Goal: Task Accomplishment & Management: Use online tool/utility

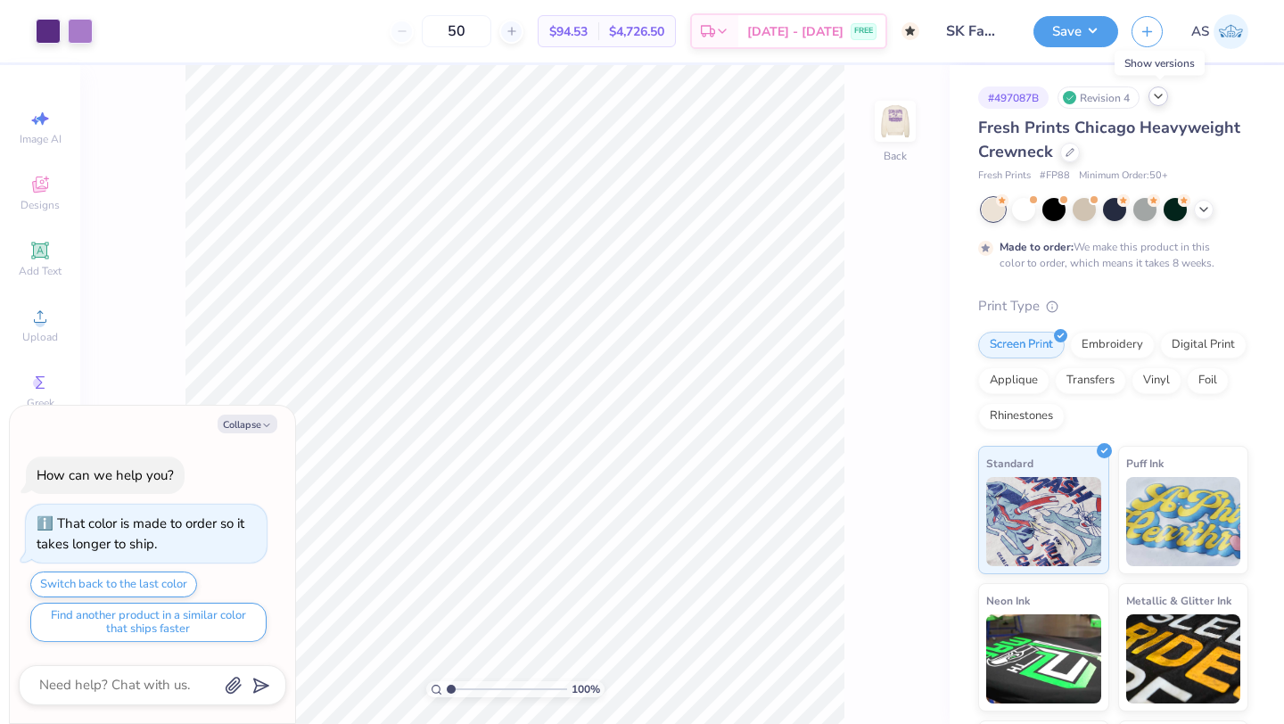
click at [1162, 95] on polyline at bounding box center [1158, 97] width 7 height 4
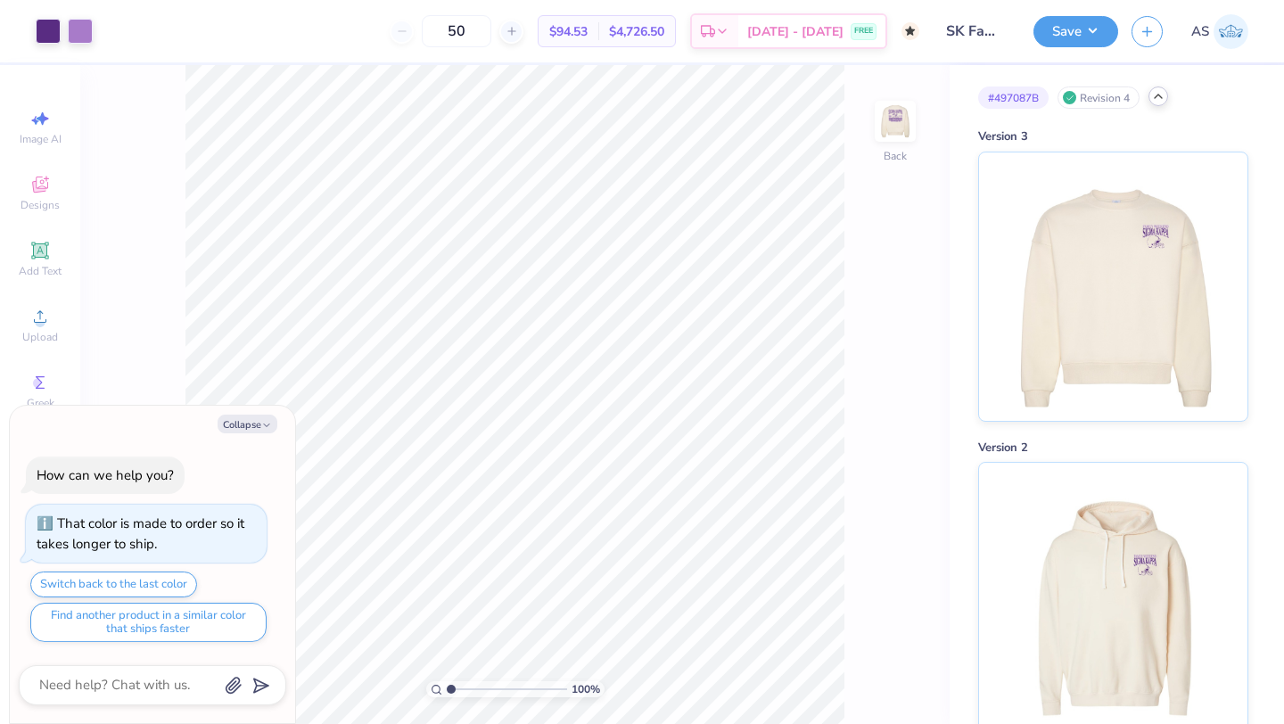
click at [1161, 97] on icon at bounding box center [1158, 96] width 14 height 14
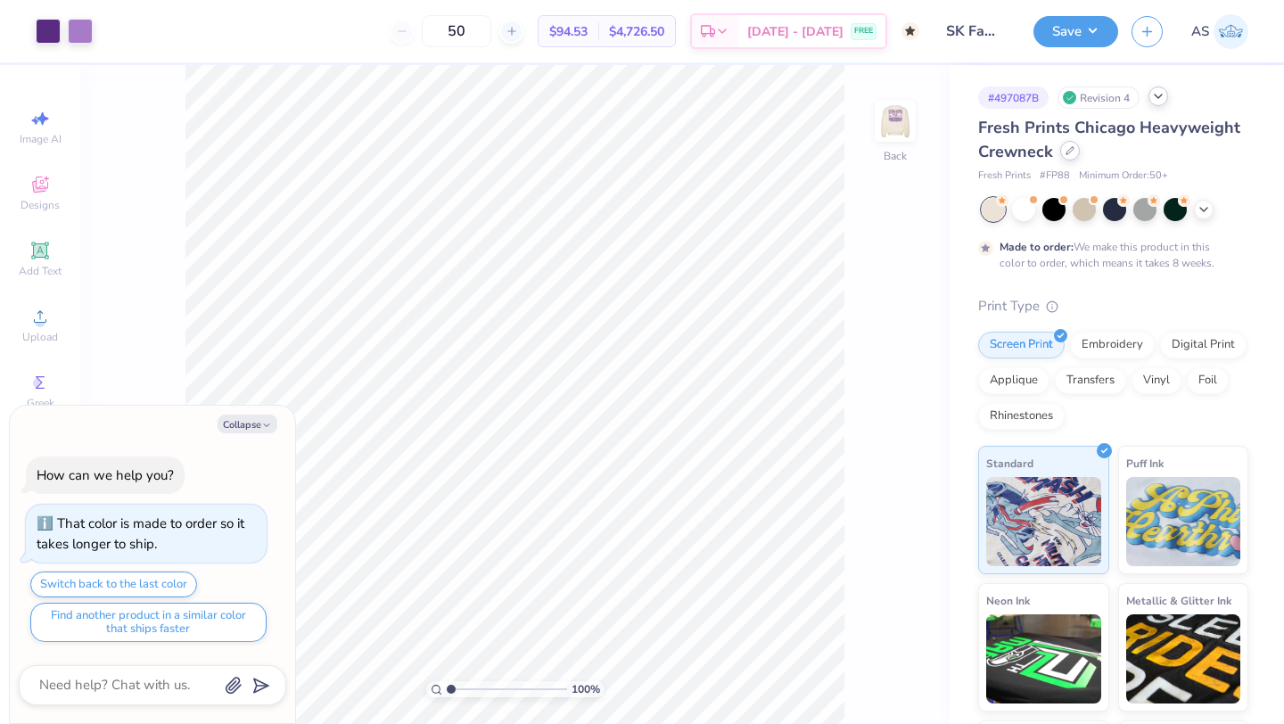
click at [1073, 152] on icon at bounding box center [1070, 150] width 9 height 9
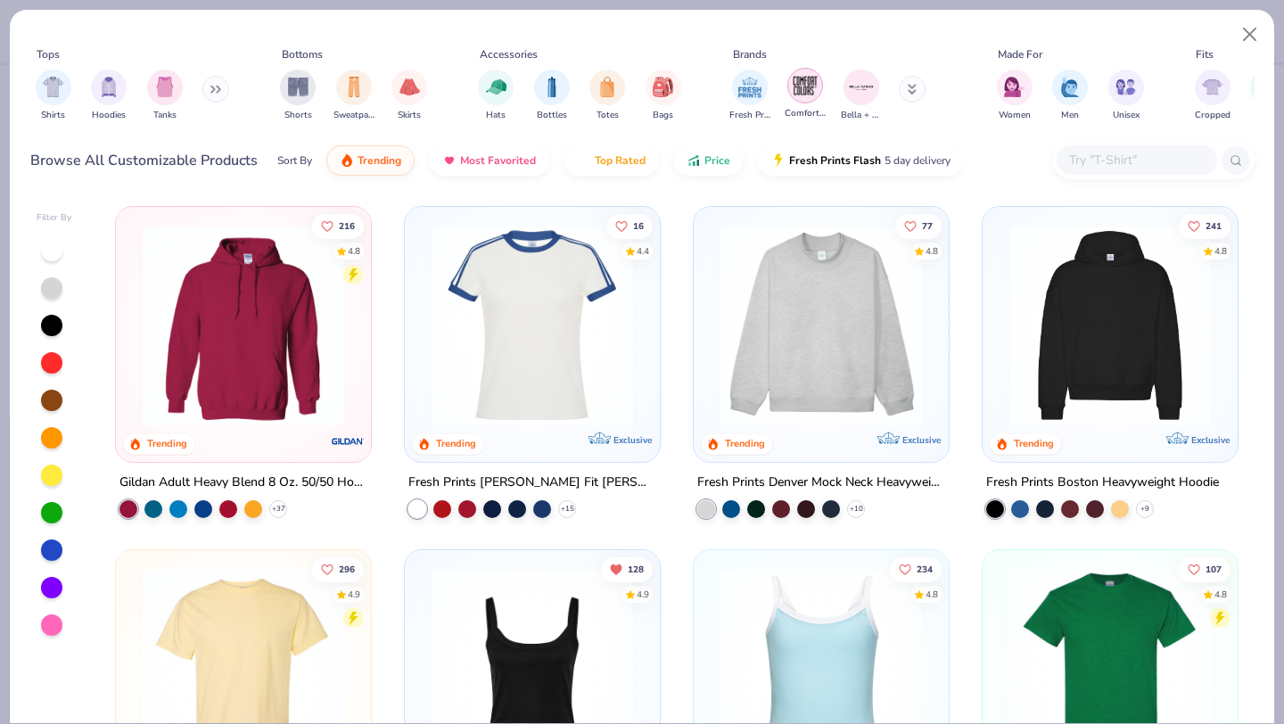
click at [804, 94] on img "filter for Comfort Colors" at bounding box center [805, 85] width 27 height 27
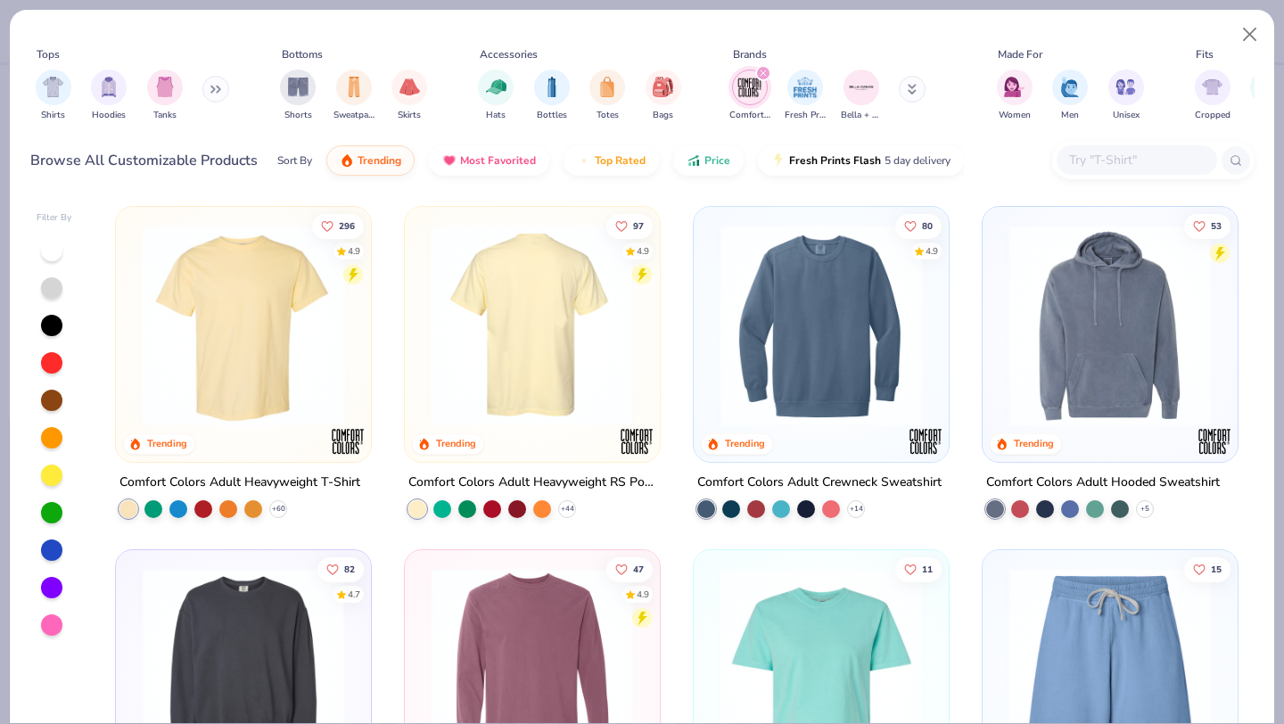
click at [423, 391] on img at bounding box center [312, 326] width 219 height 202
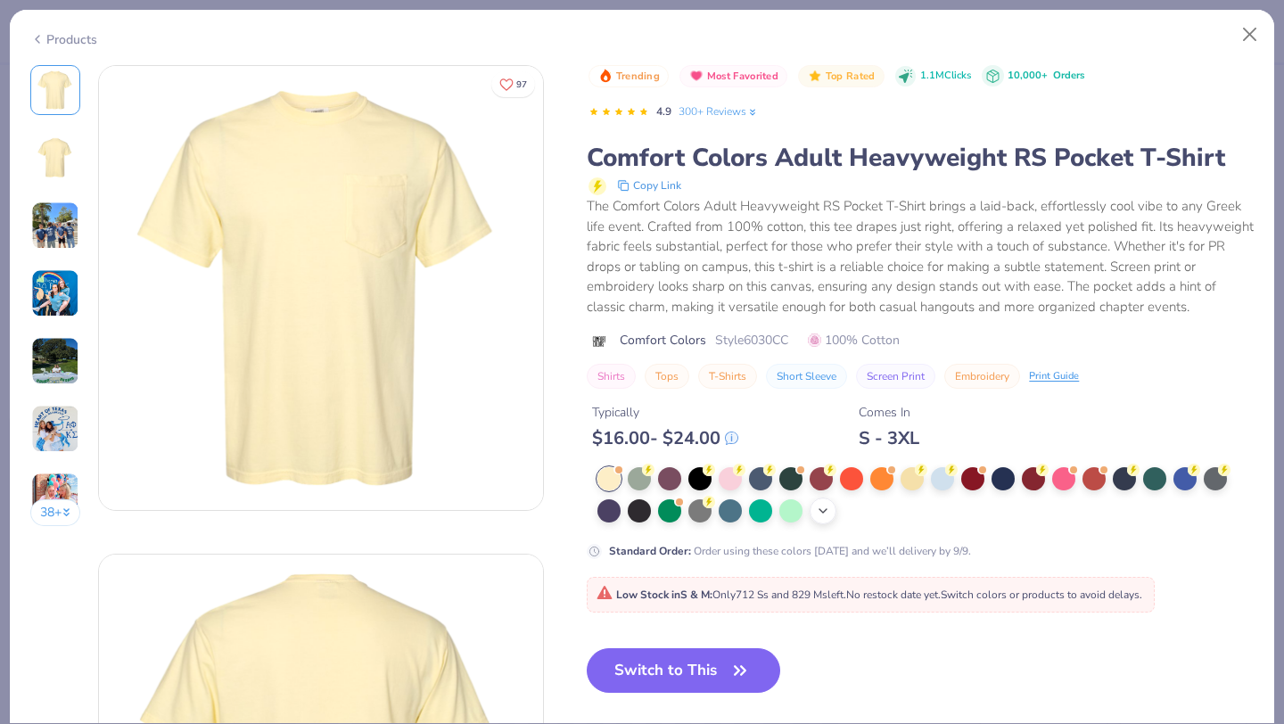
click at [815, 515] on div "+ 22" at bounding box center [823, 511] width 27 height 27
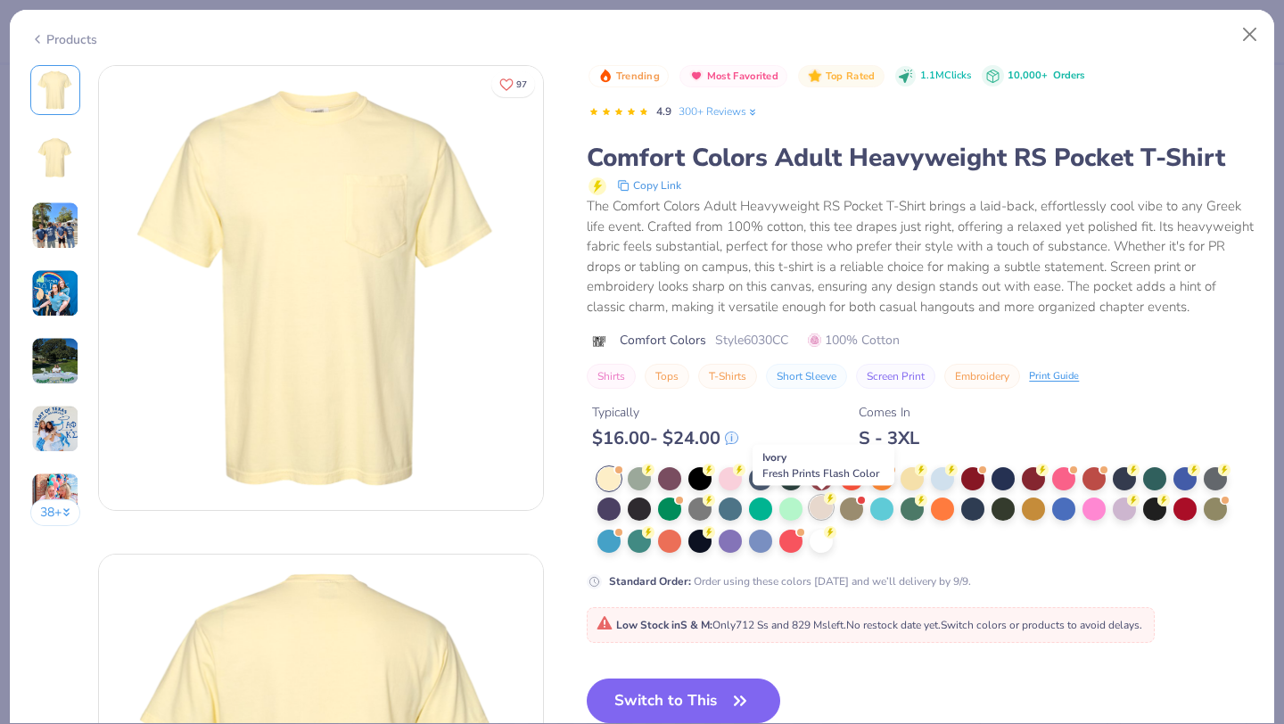
click at [821, 513] on div at bounding box center [821, 507] width 23 height 23
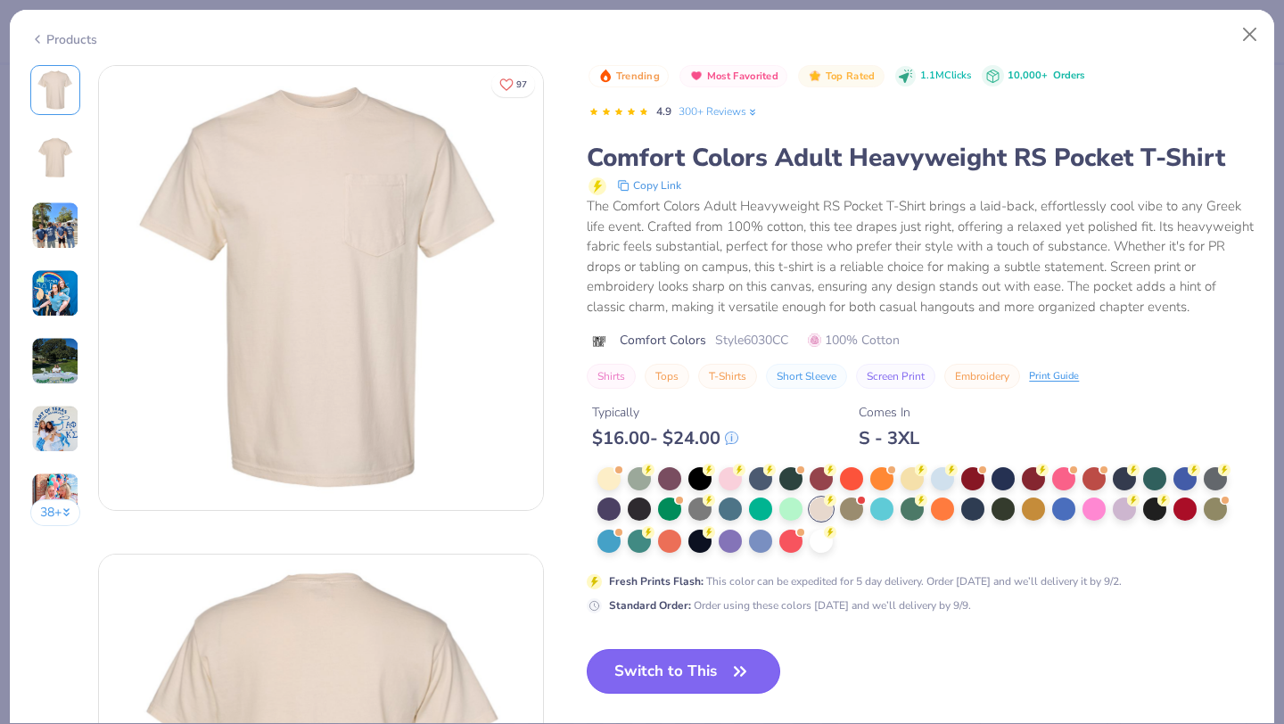
click at [724, 673] on button "Switch to This" at bounding box center [684, 671] width 194 height 45
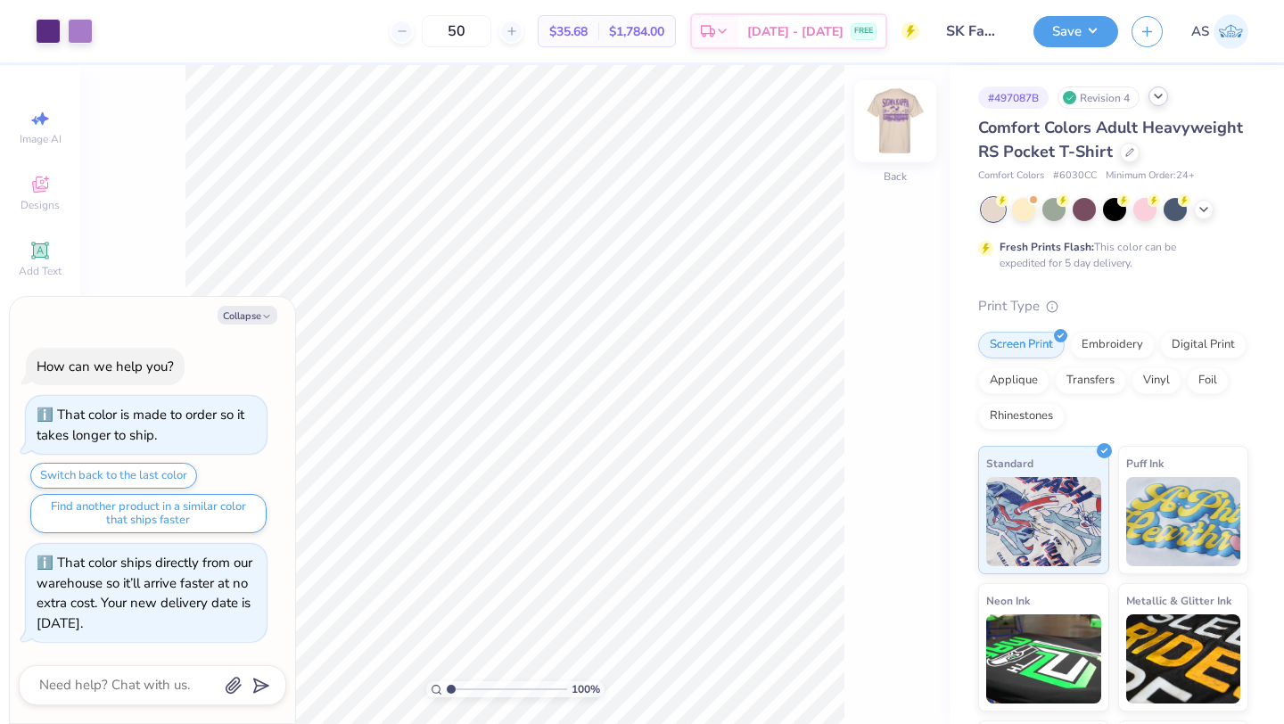
click at [895, 133] on img at bounding box center [895, 121] width 71 height 71
click at [895, 134] on img at bounding box center [896, 121] width 36 height 36
click at [1084, 25] on button "Save" at bounding box center [1076, 28] width 85 height 31
type textarea "x"
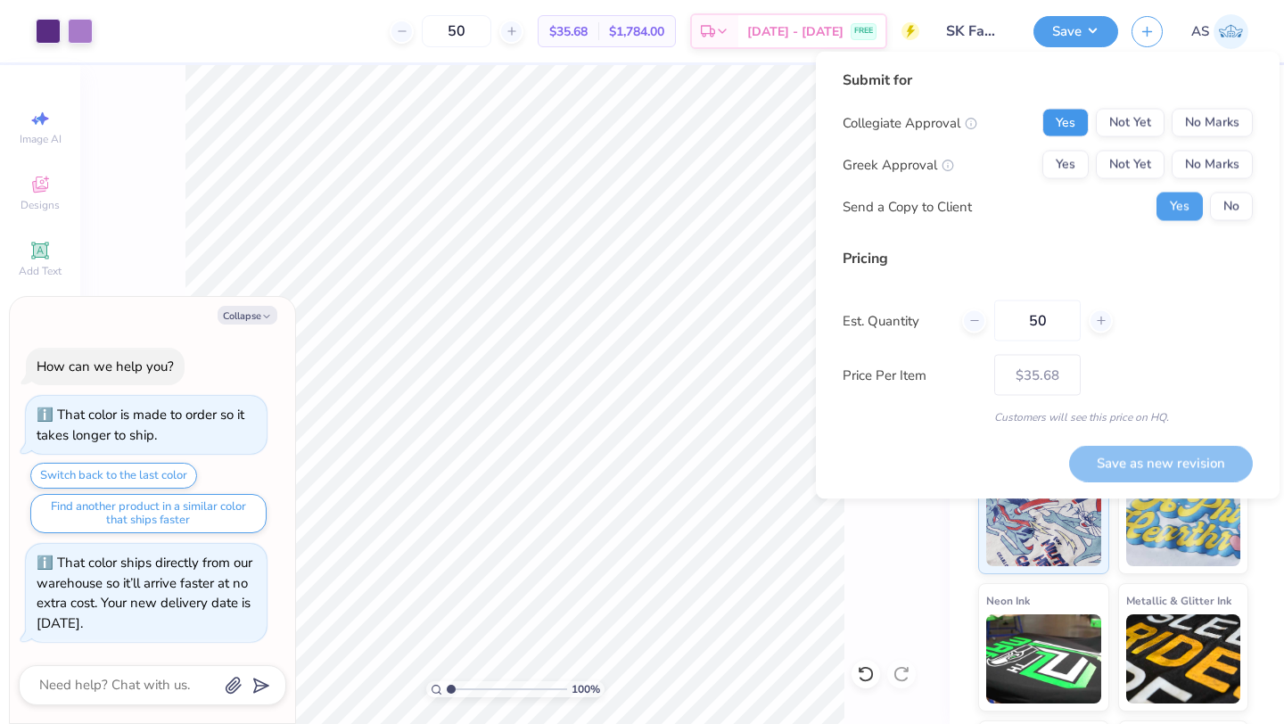
click at [1069, 123] on button "Yes" at bounding box center [1066, 123] width 46 height 29
click at [1061, 159] on button "Yes" at bounding box center [1066, 165] width 46 height 29
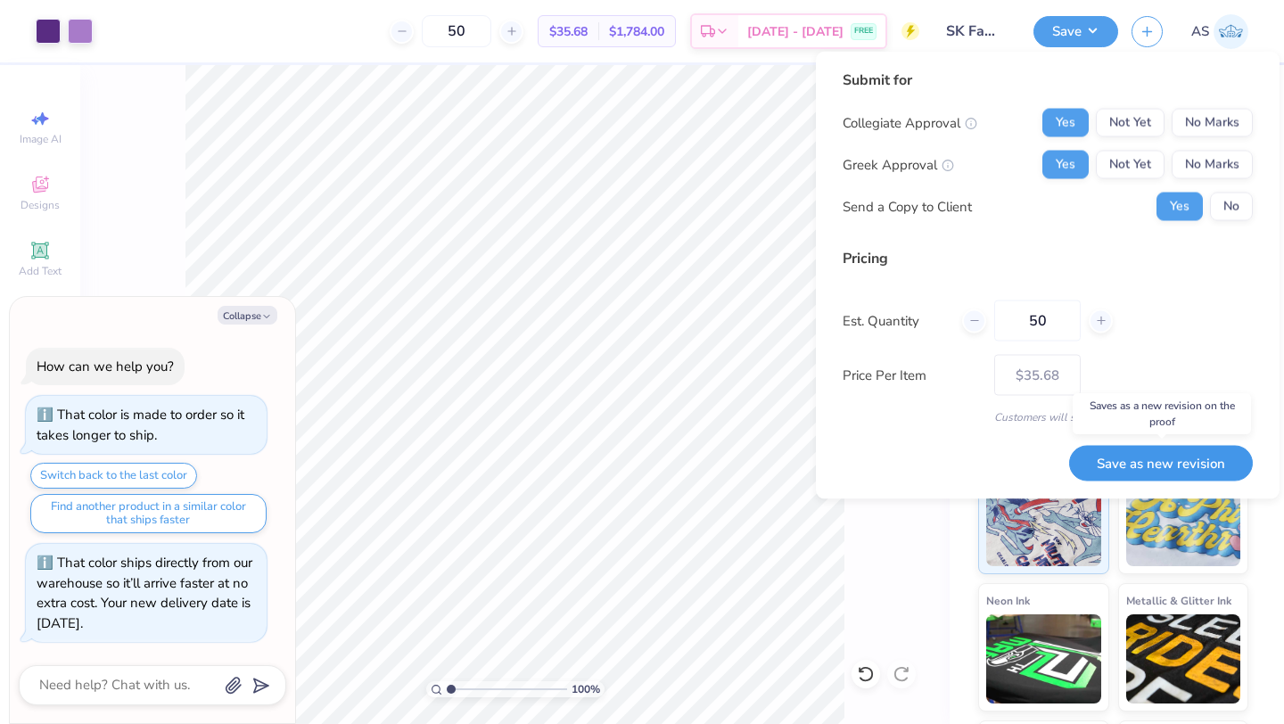
click at [1128, 459] on button "Save as new revision" at bounding box center [1161, 463] width 184 height 37
type input "$35.68"
type textarea "x"
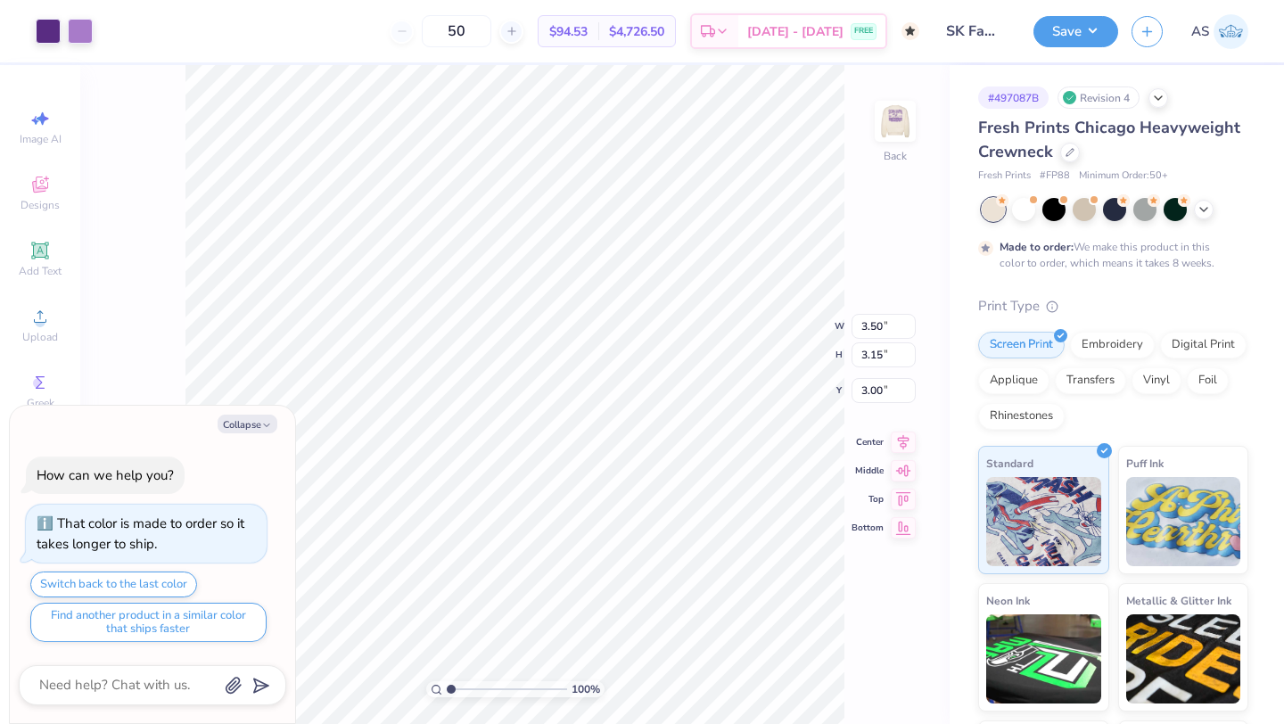
type textarea "x"
type input "1.69"
click at [1070, 38] on button "Save" at bounding box center [1076, 28] width 85 height 31
type textarea "x"
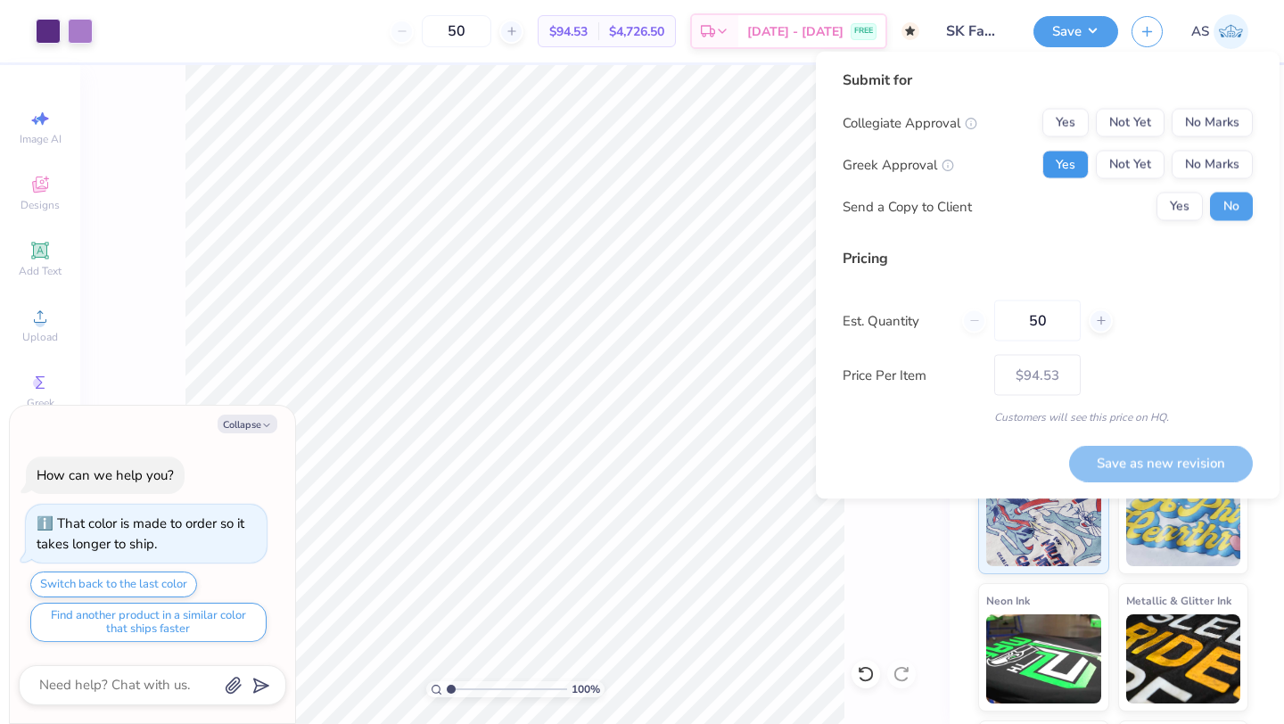
click at [1057, 165] on button "Yes" at bounding box center [1066, 165] width 46 height 29
click at [1060, 120] on button "Yes" at bounding box center [1066, 123] width 46 height 29
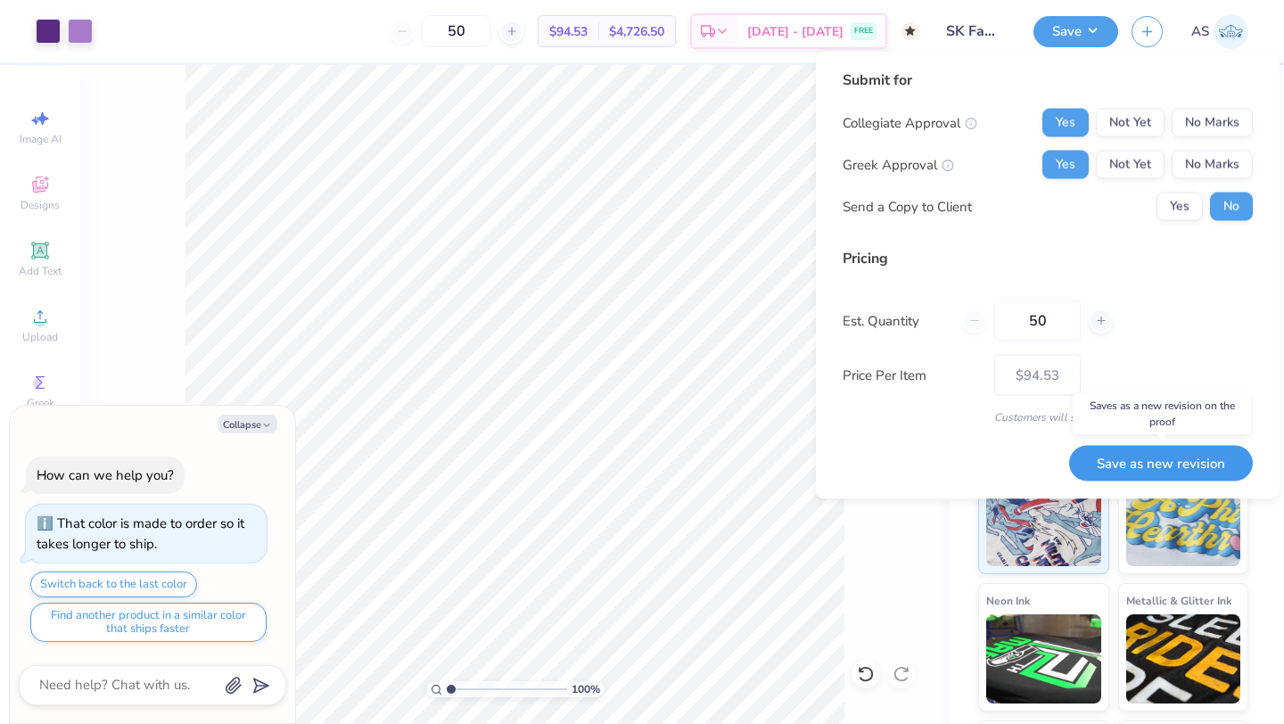
click at [1094, 459] on button "Save as new revision" at bounding box center [1161, 463] width 184 height 37
type input "$94.53"
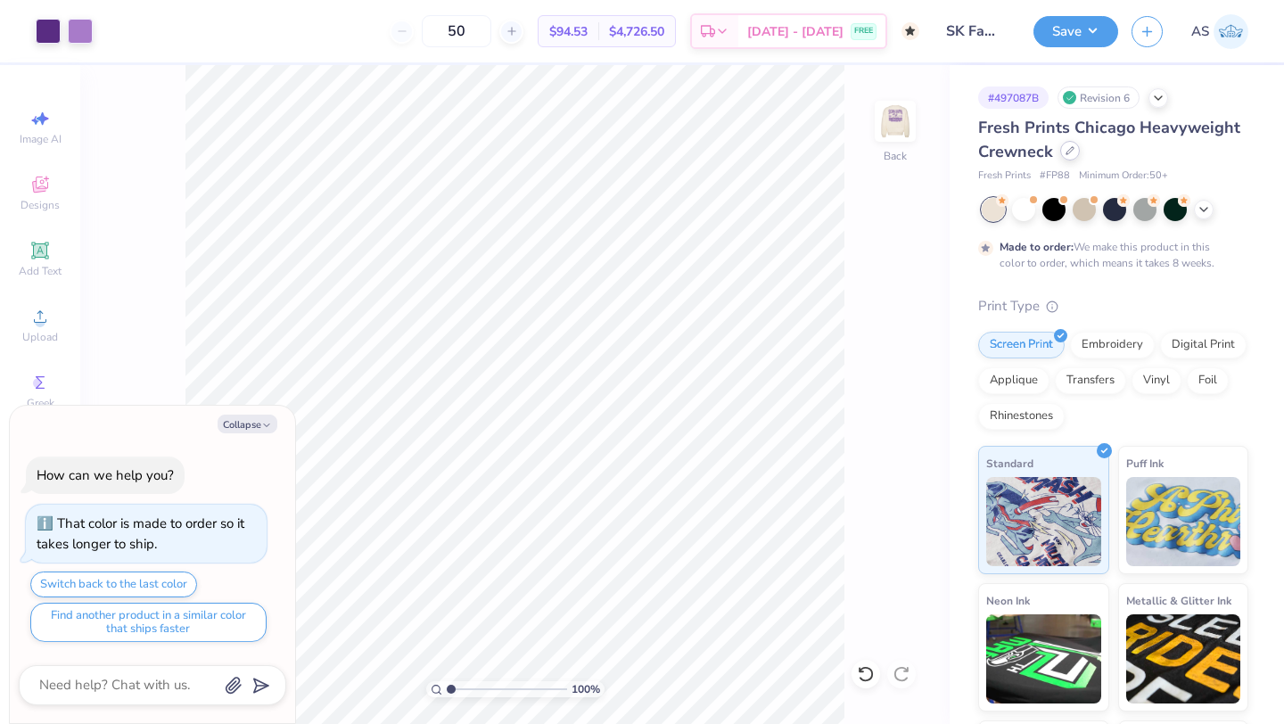
click at [1069, 150] on icon at bounding box center [1070, 150] width 9 height 9
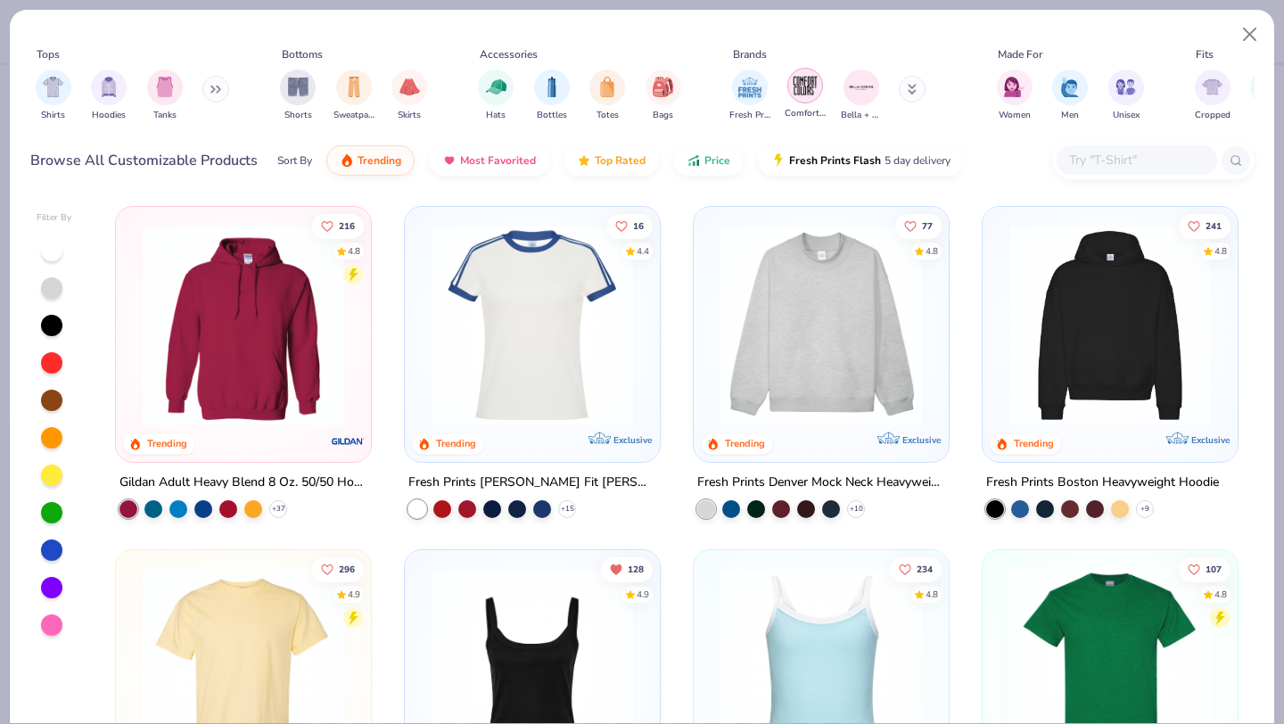
click at [803, 83] on img "filter for Comfort Colors" at bounding box center [805, 85] width 27 height 27
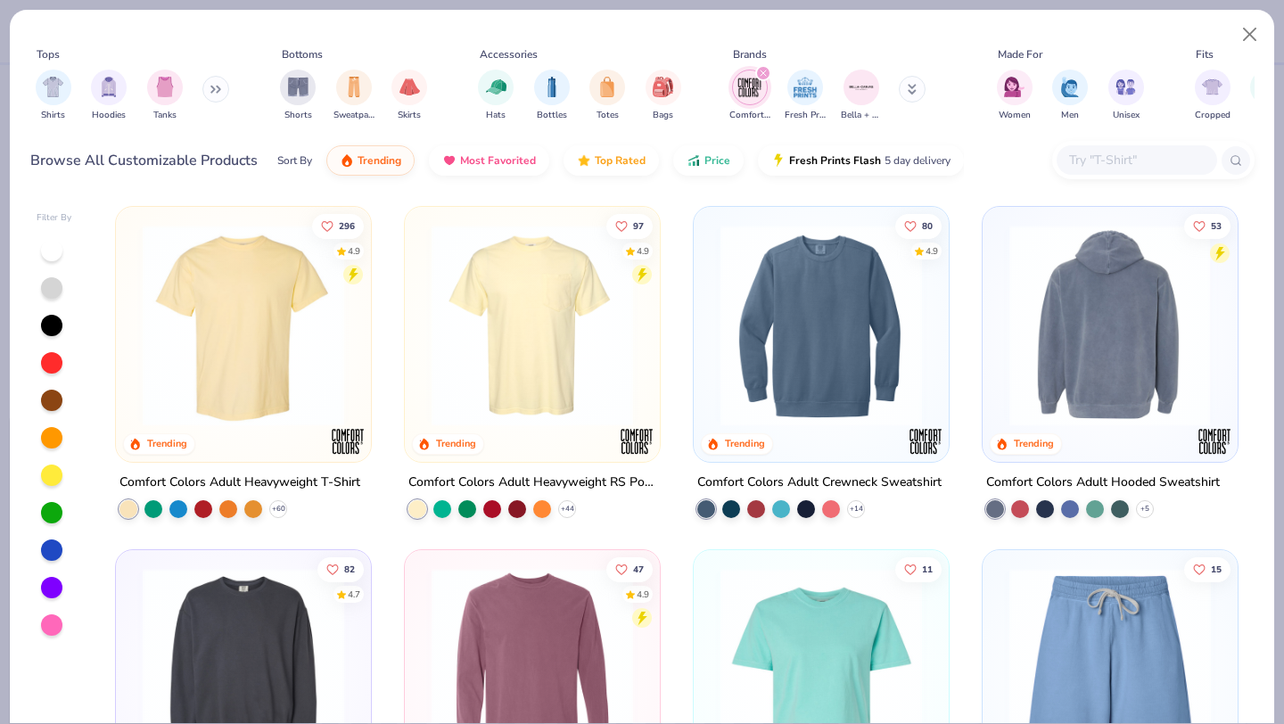
click at [1074, 348] on div at bounding box center [1109, 326] width 657 height 202
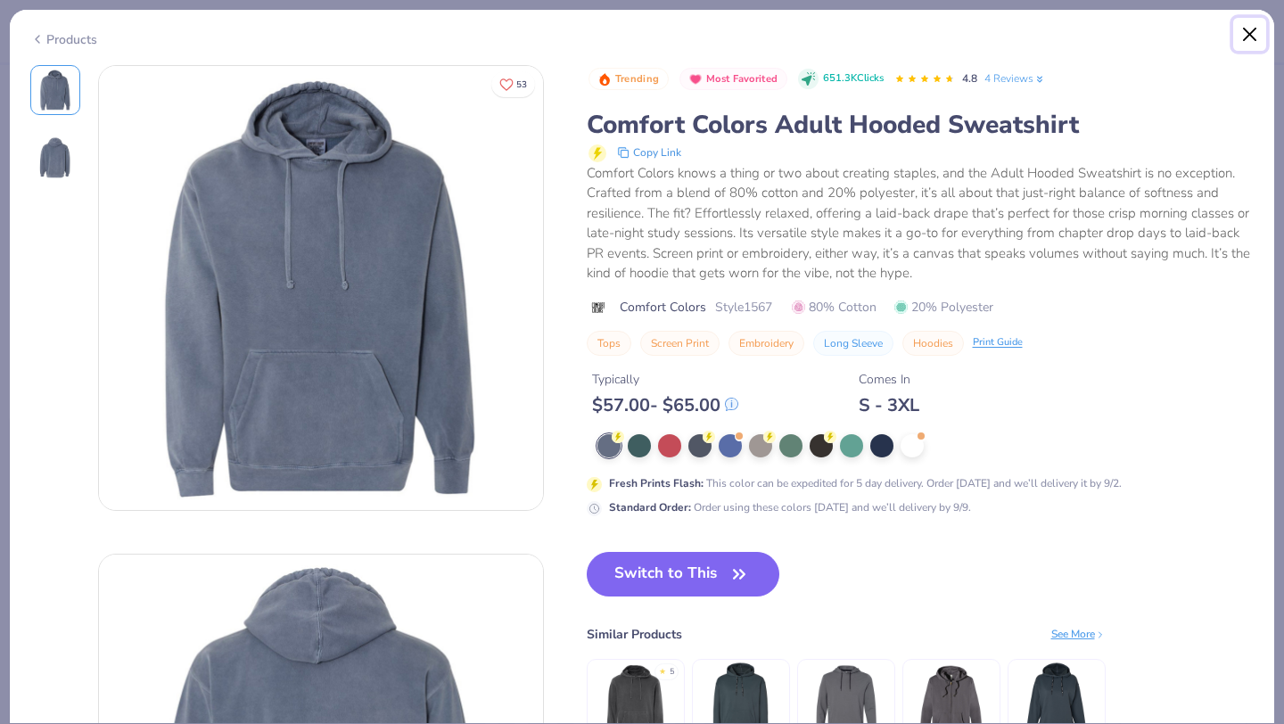
click at [1252, 39] on button "Close" at bounding box center [1251, 35] width 34 height 34
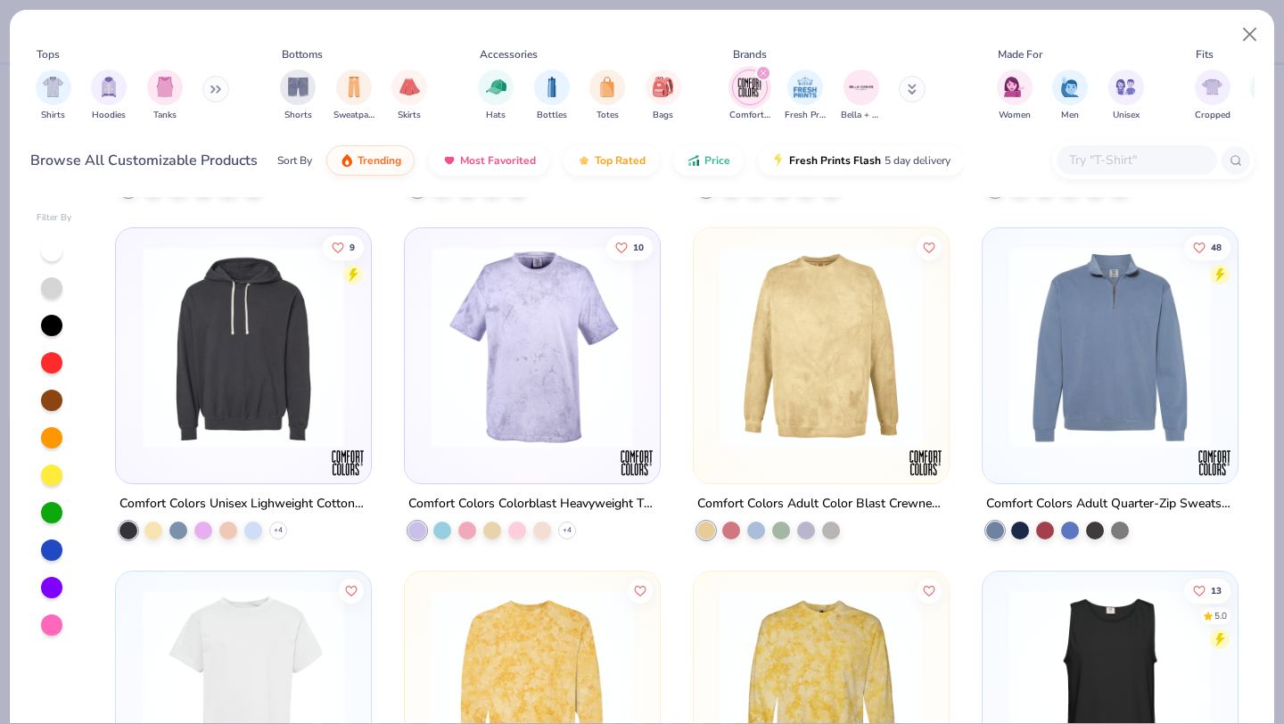
scroll to position [1021, 0]
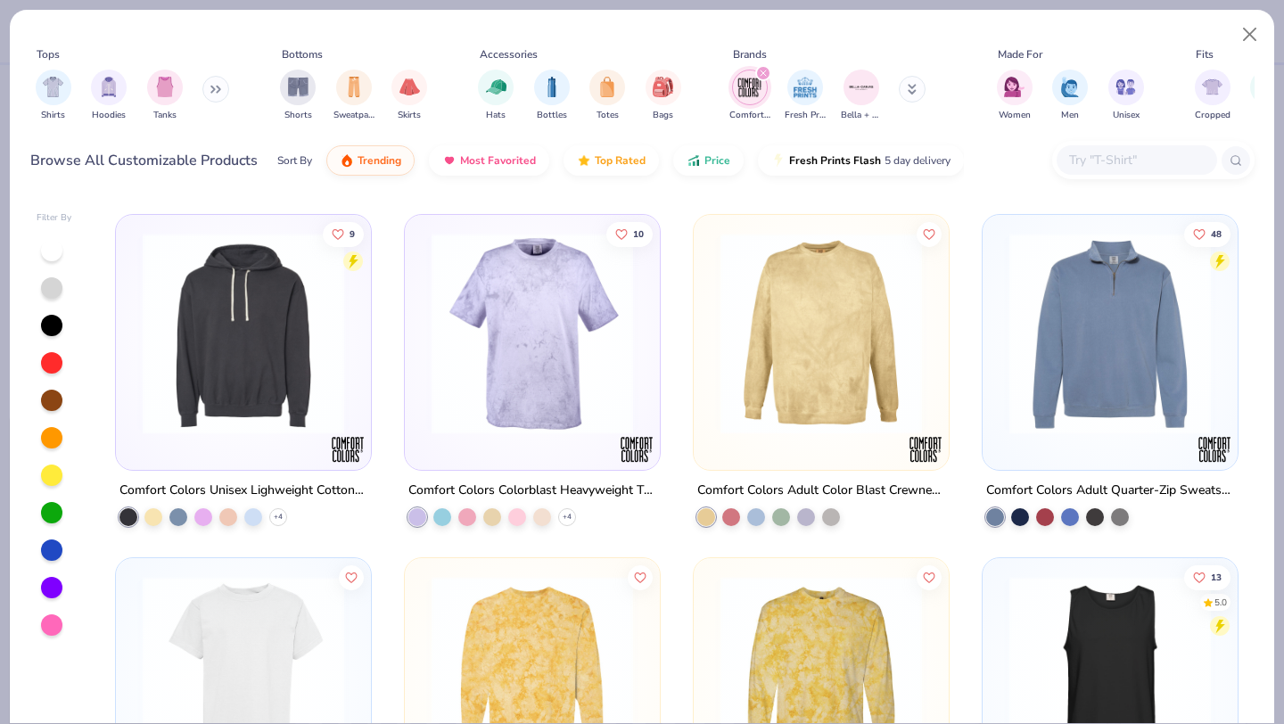
click at [261, 377] on img at bounding box center [243, 334] width 219 height 202
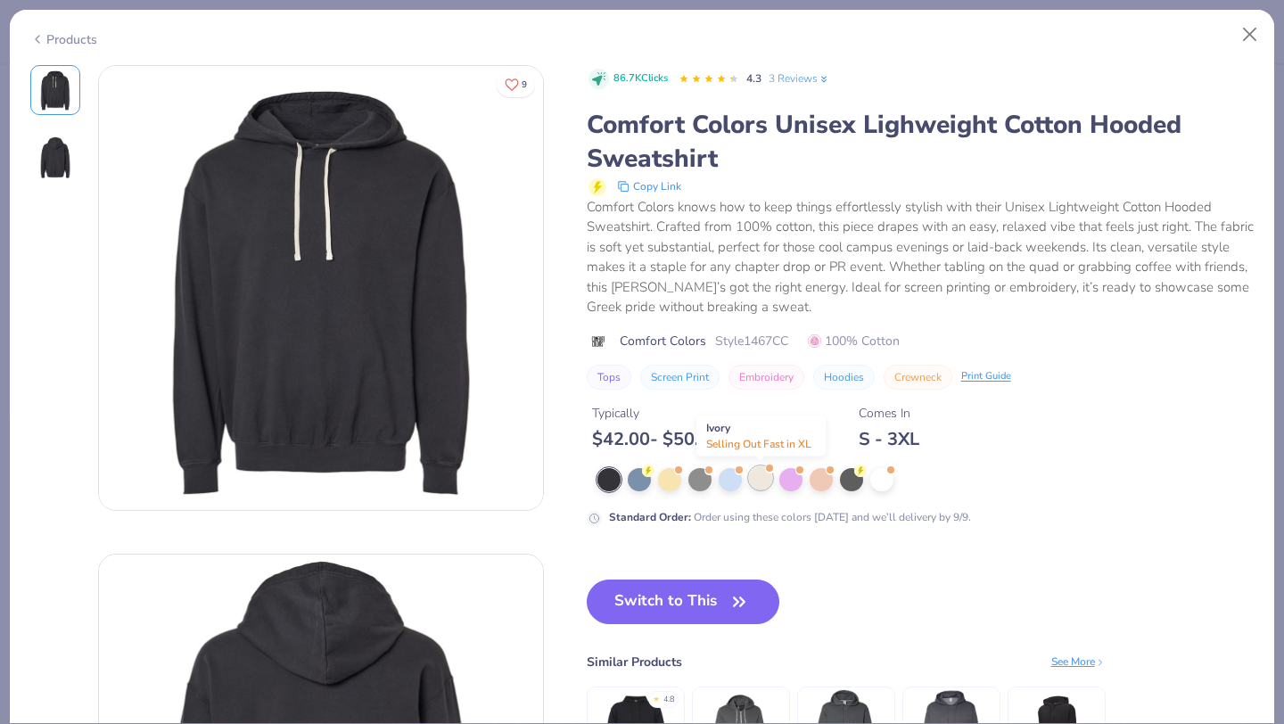
click at [759, 474] on div at bounding box center [760, 477] width 23 height 23
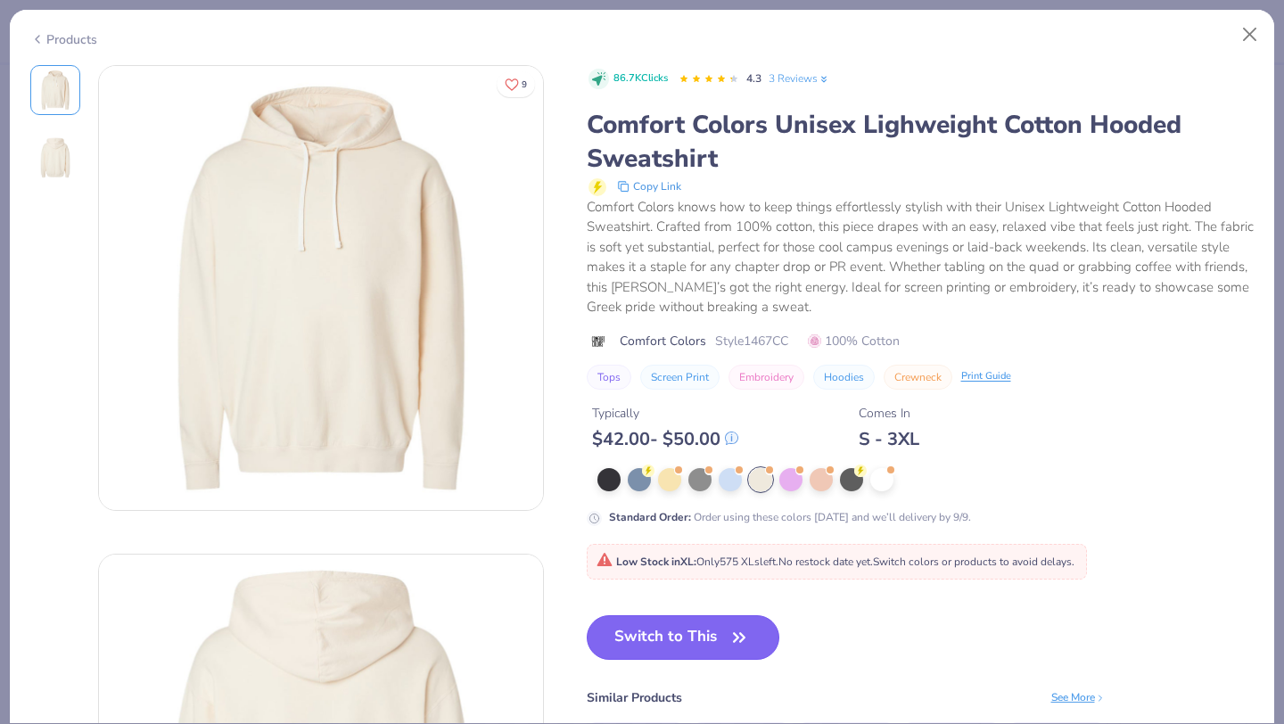
click at [671, 640] on button "Switch to This" at bounding box center [684, 637] width 194 height 45
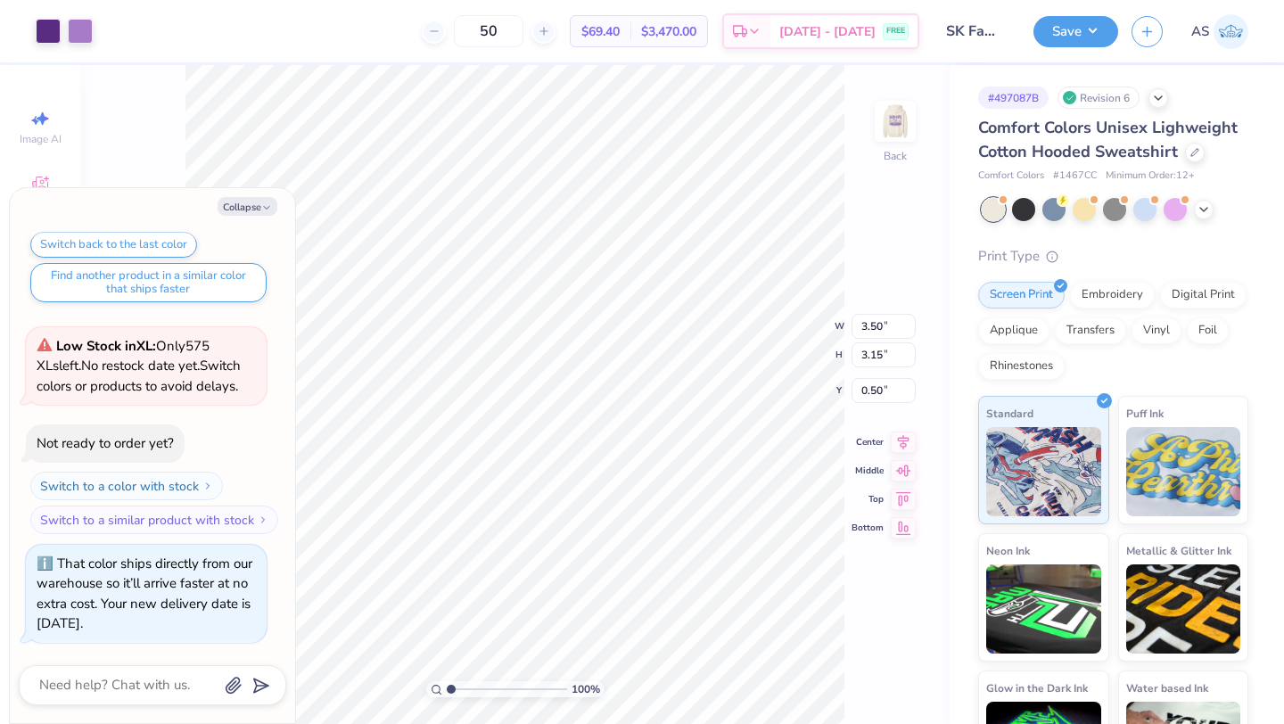
type textarea "x"
type input "3.00"
click at [903, 129] on img at bounding box center [895, 121] width 71 height 71
click at [1083, 32] on button "Save" at bounding box center [1076, 28] width 85 height 31
type textarea "x"
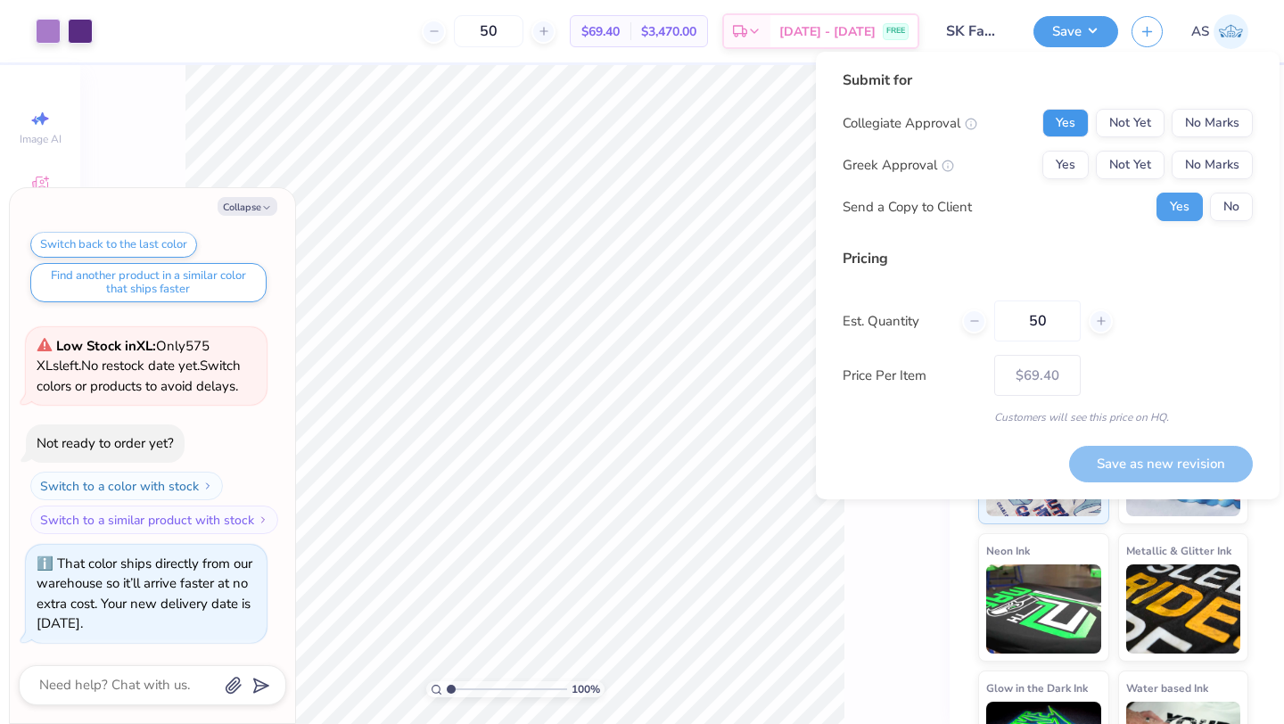
click at [1061, 130] on button "Yes" at bounding box center [1066, 123] width 46 height 29
click at [1061, 164] on button "Yes" at bounding box center [1066, 165] width 46 height 29
click at [1102, 454] on button "Save as new revision" at bounding box center [1161, 464] width 184 height 37
type input "$69.40"
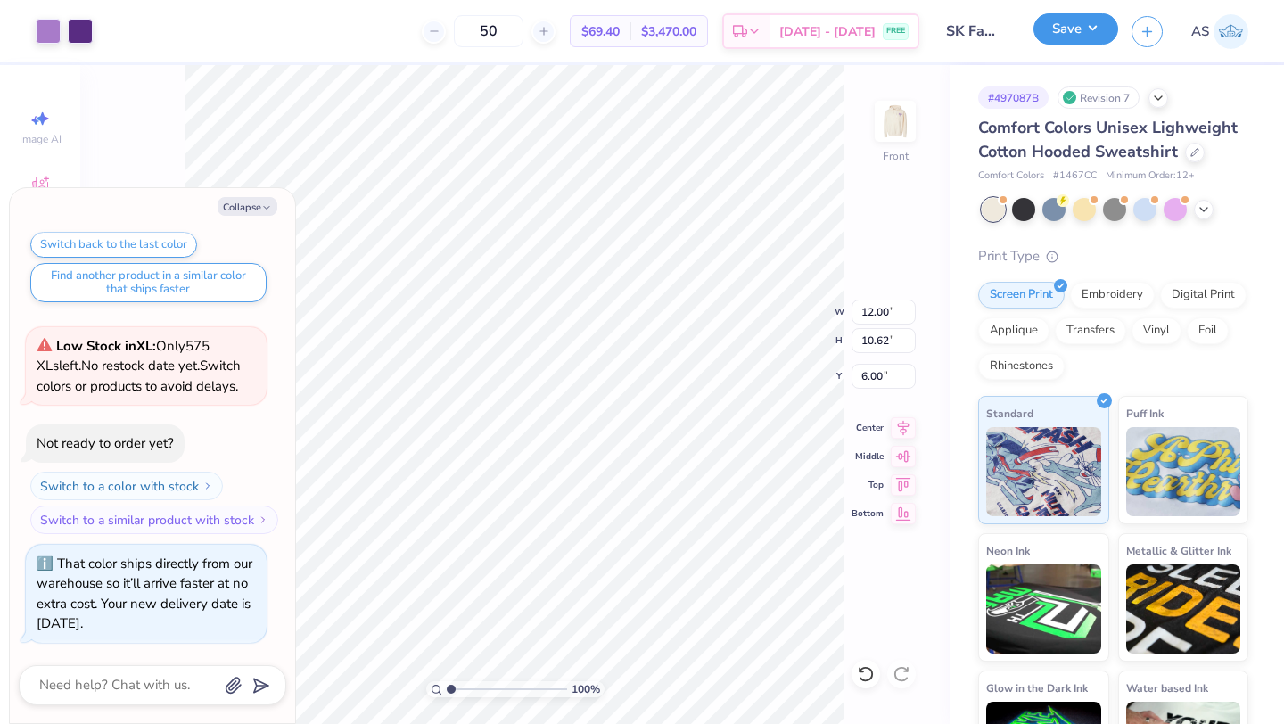
click at [1067, 36] on button "Save" at bounding box center [1076, 28] width 85 height 31
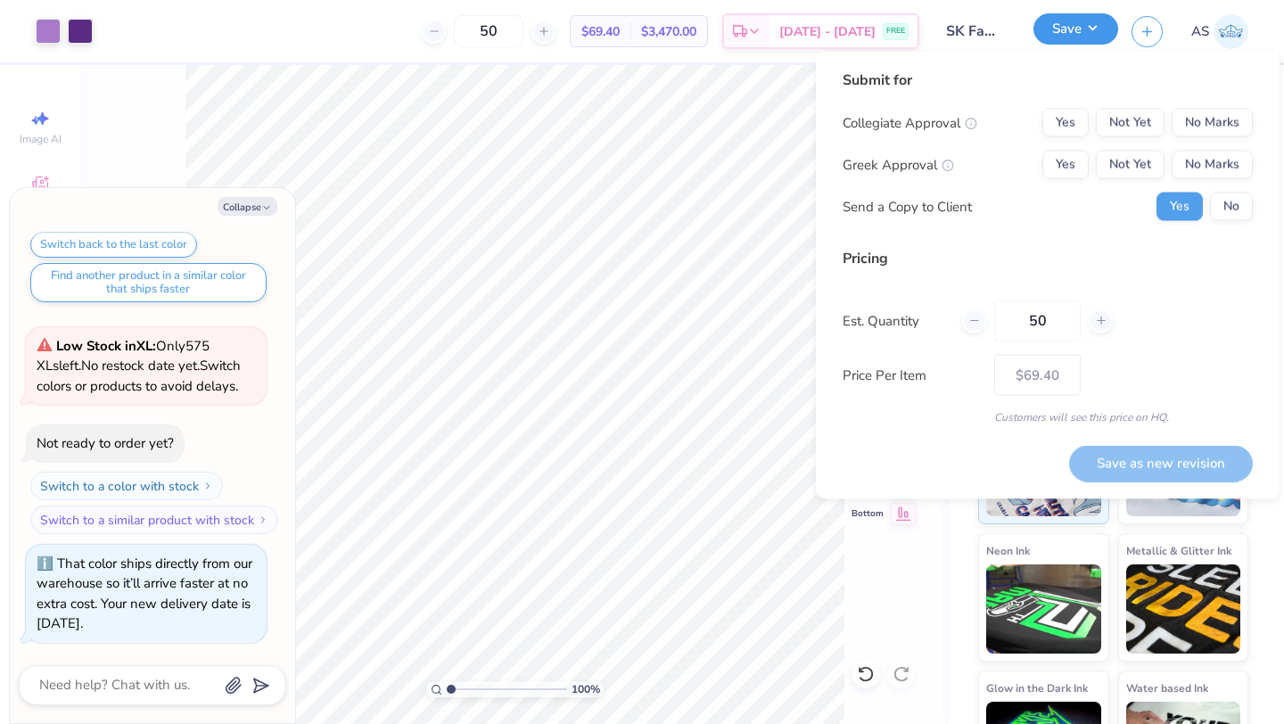
type textarea "x"
click at [1063, 128] on button "Yes" at bounding box center [1066, 123] width 46 height 29
click at [1063, 154] on button "Yes" at bounding box center [1066, 165] width 46 height 29
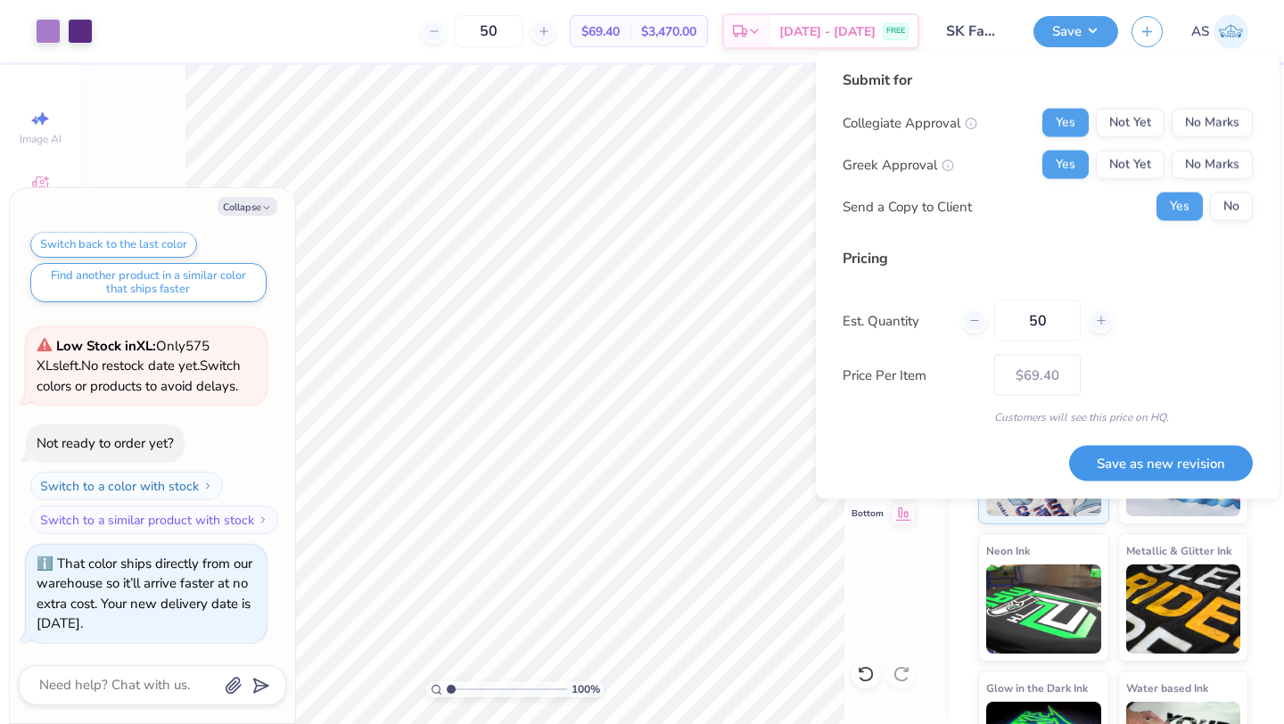
click at [1094, 465] on button "Save as new revision" at bounding box center [1161, 463] width 184 height 37
type input "$69.40"
type textarea "x"
